Goal: Answer question/provide support: Share knowledge or assist other users

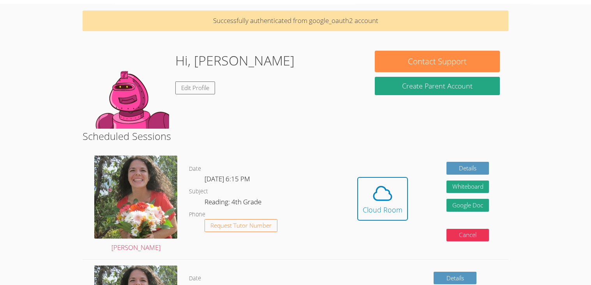
scroll to position [30, 0]
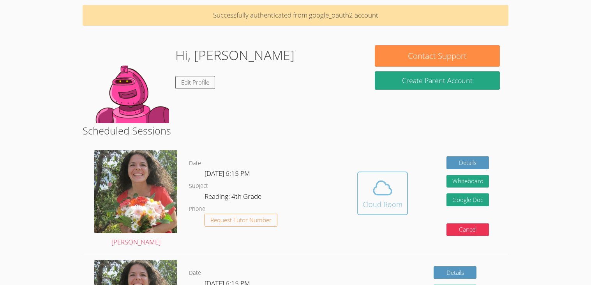
click at [374, 195] on icon at bounding box center [383, 188] width 22 height 22
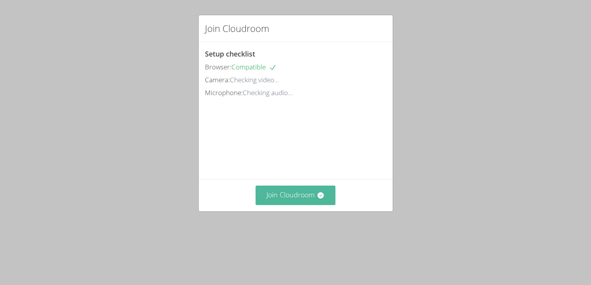
click at [272, 205] on button "Join Cloudroom" at bounding box center [296, 194] width 80 height 19
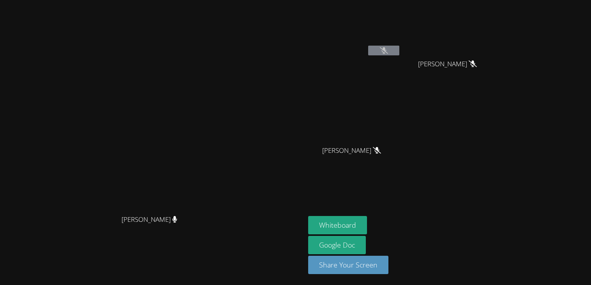
click at [399, 51] on button at bounding box center [383, 51] width 31 height 10
click at [388, 50] on icon at bounding box center [384, 50] width 8 height 7
click at [401, 45] on video at bounding box center [354, 29] width 93 height 52
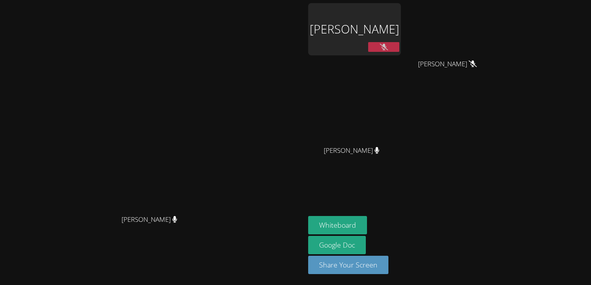
click at [399, 46] on button at bounding box center [383, 47] width 31 height 10
click at [211, 43] on video at bounding box center [152, 127] width 117 height 168
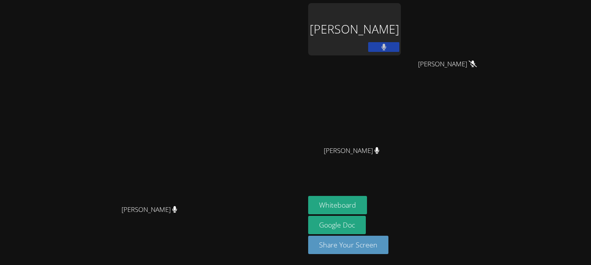
click at [401, 23] on div "[PERSON_NAME]" at bounding box center [354, 29] width 93 height 52
click at [399, 45] on button at bounding box center [383, 47] width 31 height 10
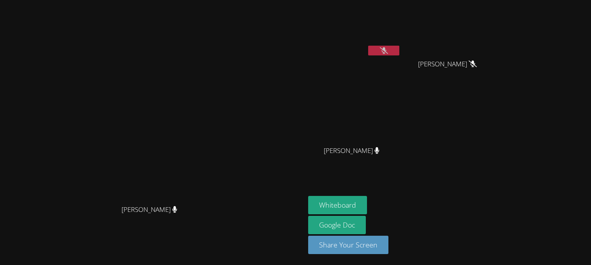
click at [399, 48] on button at bounding box center [383, 51] width 31 height 10
click at [399, 54] on button at bounding box center [383, 51] width 31 height 10
click at [399, 49] on button at bounding box center [383, 51] width 31 height 10
click at [399, 52] on button at bounding box center [383, 51] width 31 height 10
click at [399, 49] on button at bounding box center [383, 51] width 31 height 10
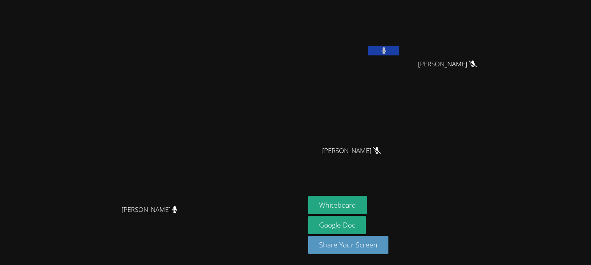
click at [399, 49] on button at bounding box center [383, 51] width 31 height 10
click at [388, 50] on icon at bounding box center [384, 50] width 8 height 7
click at [386, 49] on icon at bounding box center [383, 50] width 5 height 7
click at [399, 52] on button at bounding box center [383, 51] width 31 height 10
click at [401, 58] on div "[PERSON_NAME]" at bounding box center [354, 31] width 93 height 56
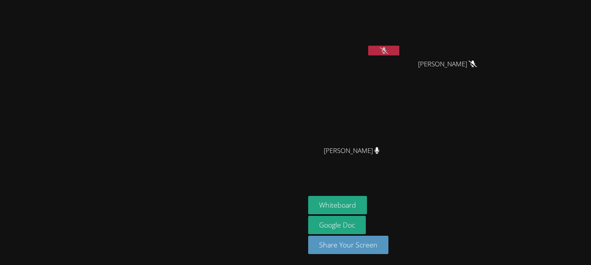
click at [401, 42] on video at bounding box center [354, 29] width 93 height 52
click at [388, 49] on icon at bounding box center [384, 50] width 8 height 7
click at [399, 48] on button at bounding box center [383, 51] width 31 height 10
click at [399, 52] on button at bounding box center [383, 51] width 31 height 10
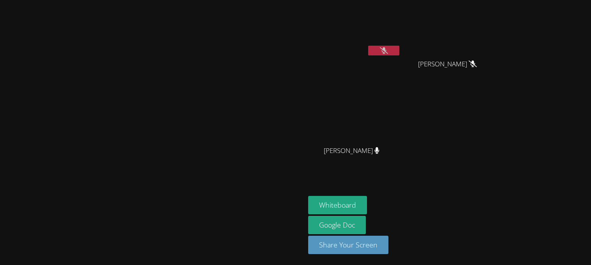
click at [399, 52] on button at bounding box center [383, 51] width 31 height 10
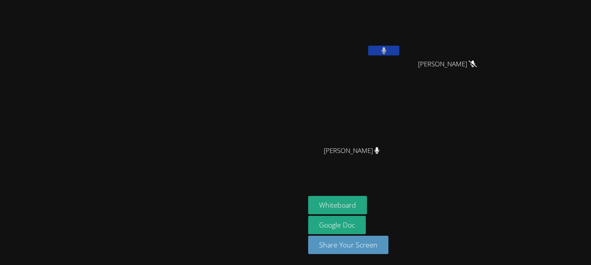
click at [399, 52] on button at bounding box center [383, 51] width 31 height 10
click at [399, 50] on button at bounding box center [383, 51] width 31 height 10
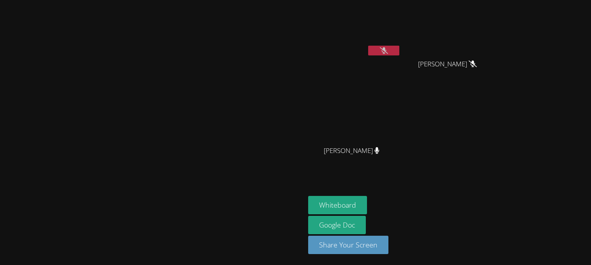
click at [399, 51] on button at bounding box center [383, 51] width 31 height 10
click at [399, 48] on button at bounding box center [383, 51] width 31 height 10
click at [401, 43] on video at bounding box center [354, 29] width 93 height 52
click at [399, 48] on button at bounding box center [383, 51] width 31 height 10
click at [386, 48] on icon at bounding box center [383, 50] width 5 height 7
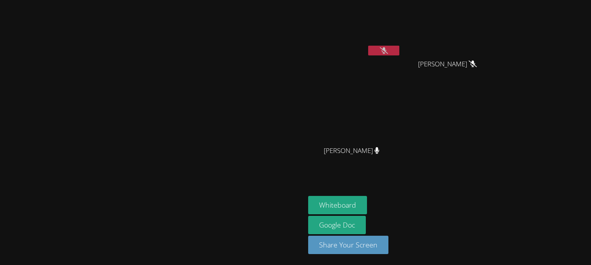
click at [388, 48] on icon at bounding box center [384, 50] width 8 height 7
click at [386, 48] on icon at bounding box center [383, 50] width 5 height 7
click at [387, 48] on icon at bounding box center [383, 50] width 5 height 7
click at [387, 53] on icon at bounding box center [383, 50] width 5 height 7
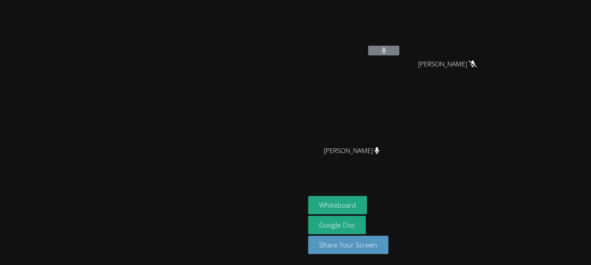
click at [386, 50] on icon at bounding box center [383, 50] width 5 height 7
click at [399, 52] on button at bounding box center [383, 51] width 31 height 10
click at [399, 47] on button at bounding box center [383, 51] width 31 height 10
click at [387, 52] on icon at bounding box center [383, 50] width 5 height 7
click at [399, 51] on button at bounding box center [383, 51] width 31 height 10
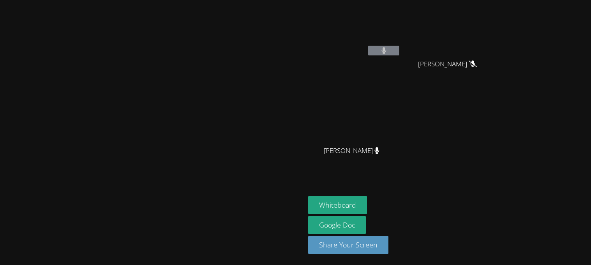
click at [399, 53] on button at bounding box center [383, 51] width 31 height 10
click at [399, 50] on button at bounding box center [383, 51] width 31 height 10
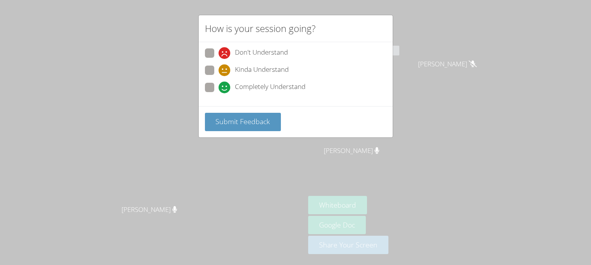
click at [219, 93] on span at bounding box center [219, 93] width 0 height 0
click at [219, 88] on input "Completely Understand" at bounding box center [222, 86] width 7 height 7
radio input "true"
click at [226, 120] on span "Submit Feedback" at bounding box center [242, 120] width 55 height 9
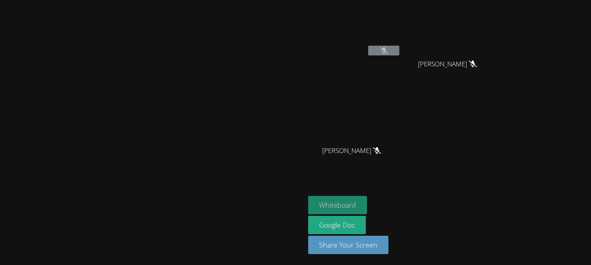
click at [308, 204] on button "Whiteboard" at bounding box center [337, 205] width 59 height 18
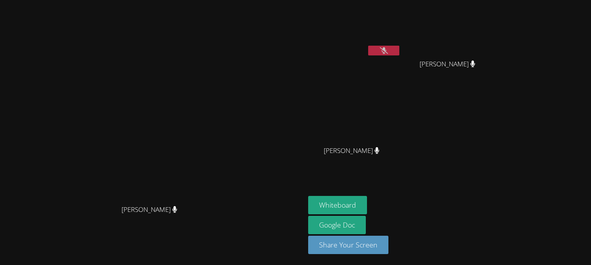
click at [388, 53] on icon at bounding box center [384, 50] width 8 height 7
